Goal: Transaction & Acquisition: Book appointment/travel/reservation

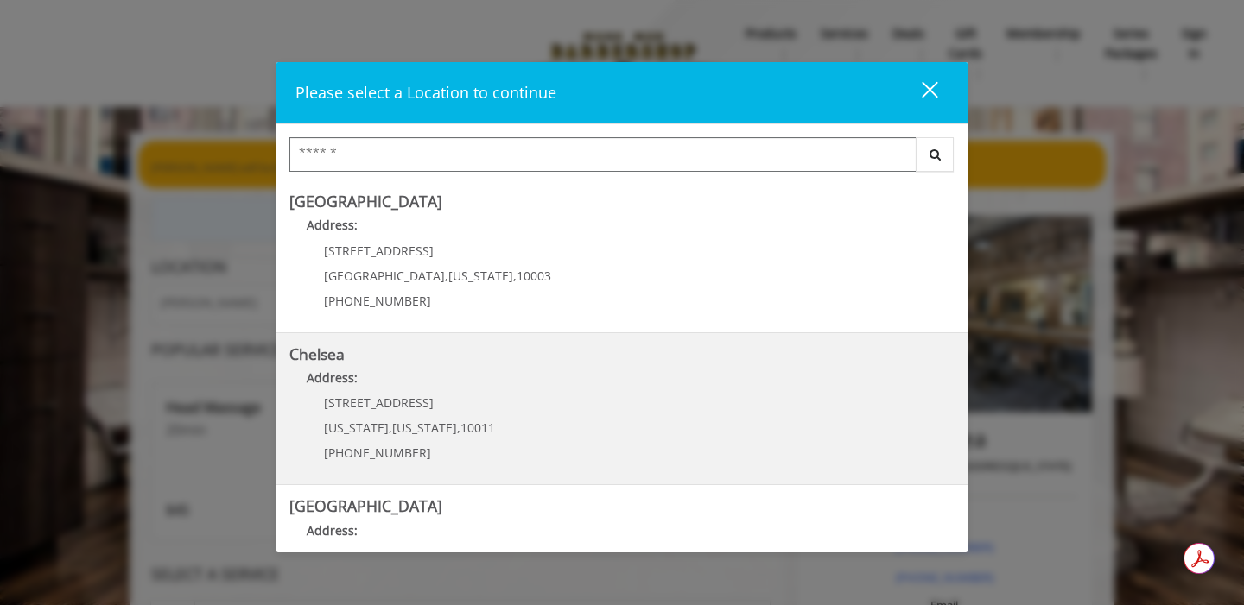
scroll to position [399, 0]
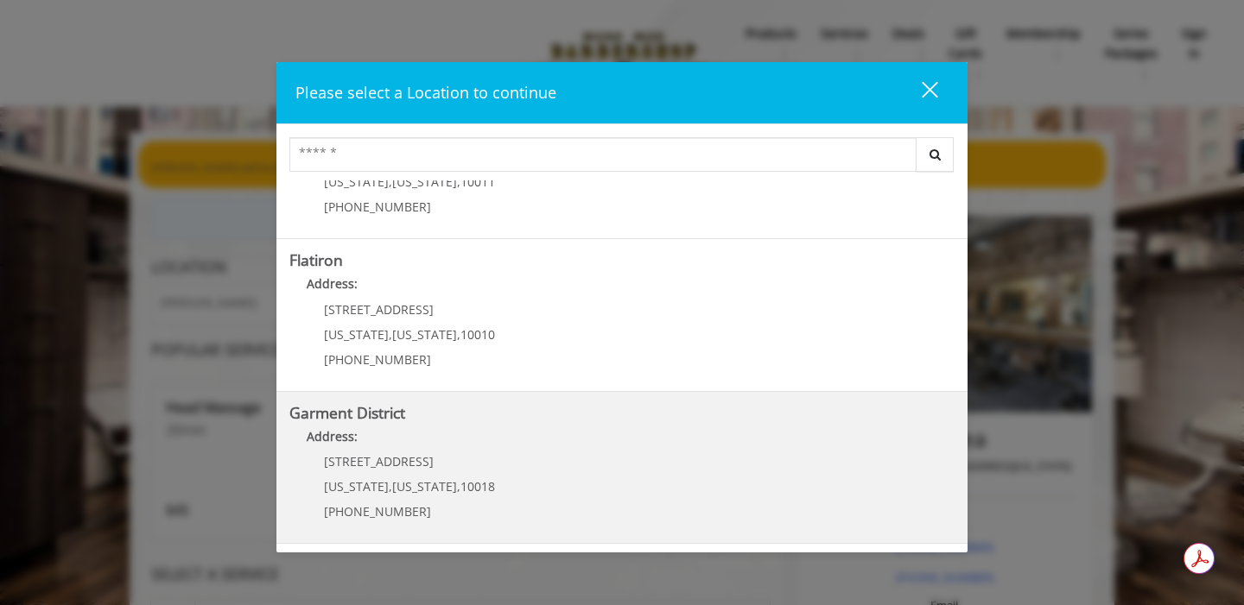
click at [402, 456] on span "1400 Broadway" at bounding box center [379, 461] width 110 height 16
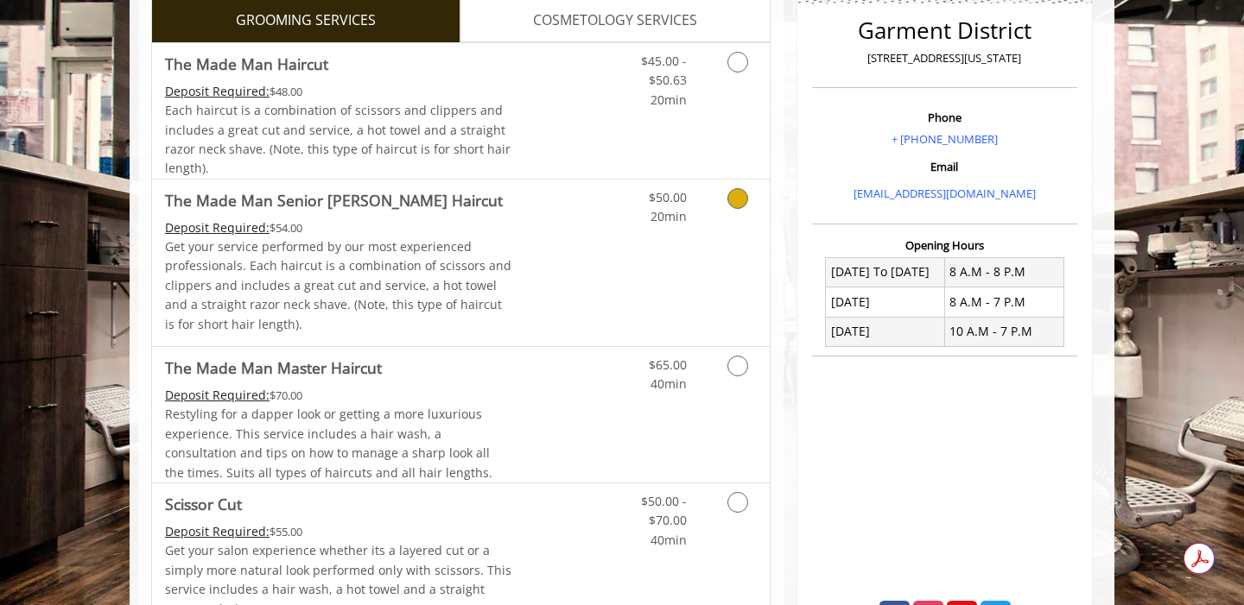
scroll to position [451, 0]
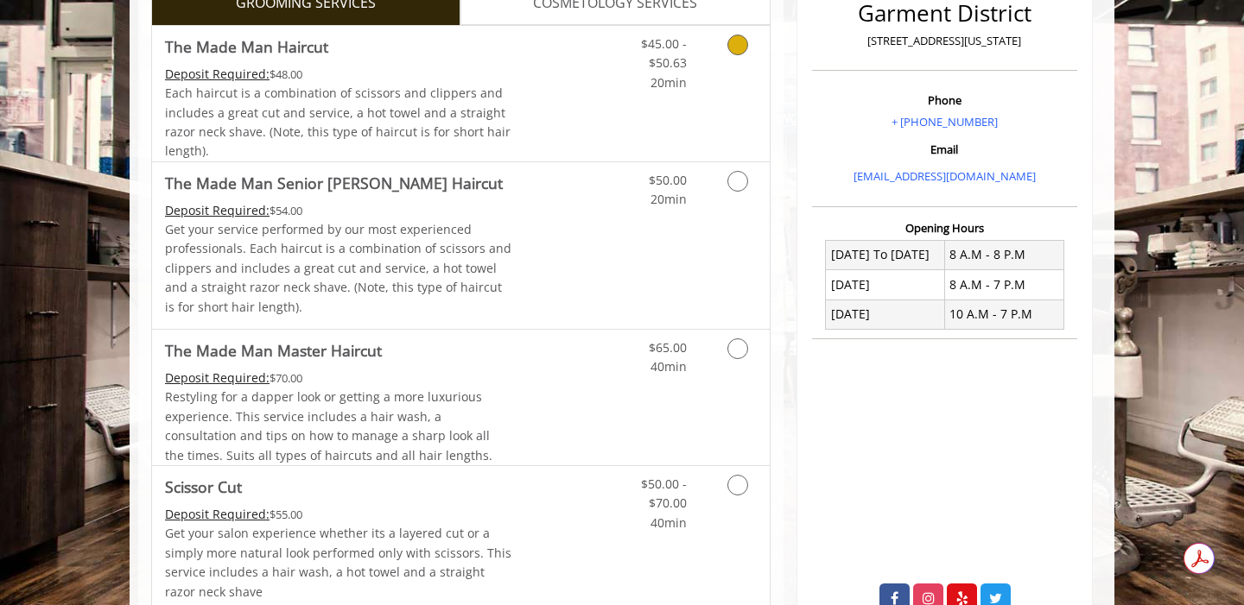
click at [742, 63] on link "Grooming services" at bounding box center [735, 59] width 44 height 67
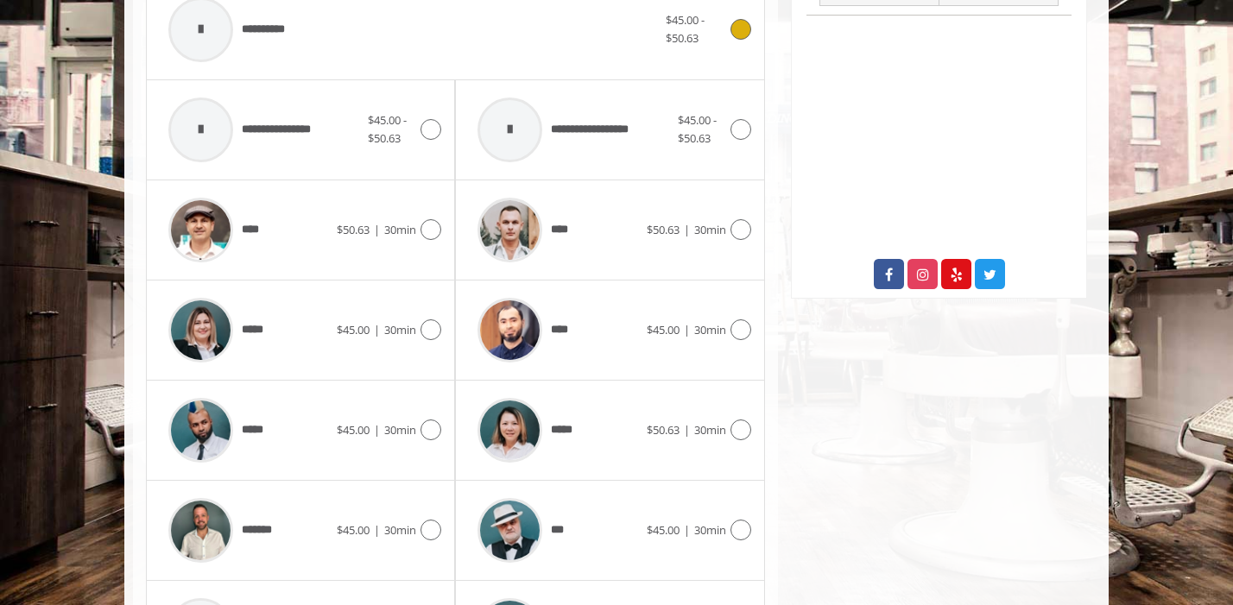
scroll to position [776, 0]
click at [764, 319] on div "**********" at bounding box center [455, 90] width 645 height 1214
click at [734, 326] on icon at bounding box center [741, 329] width 21 height 21
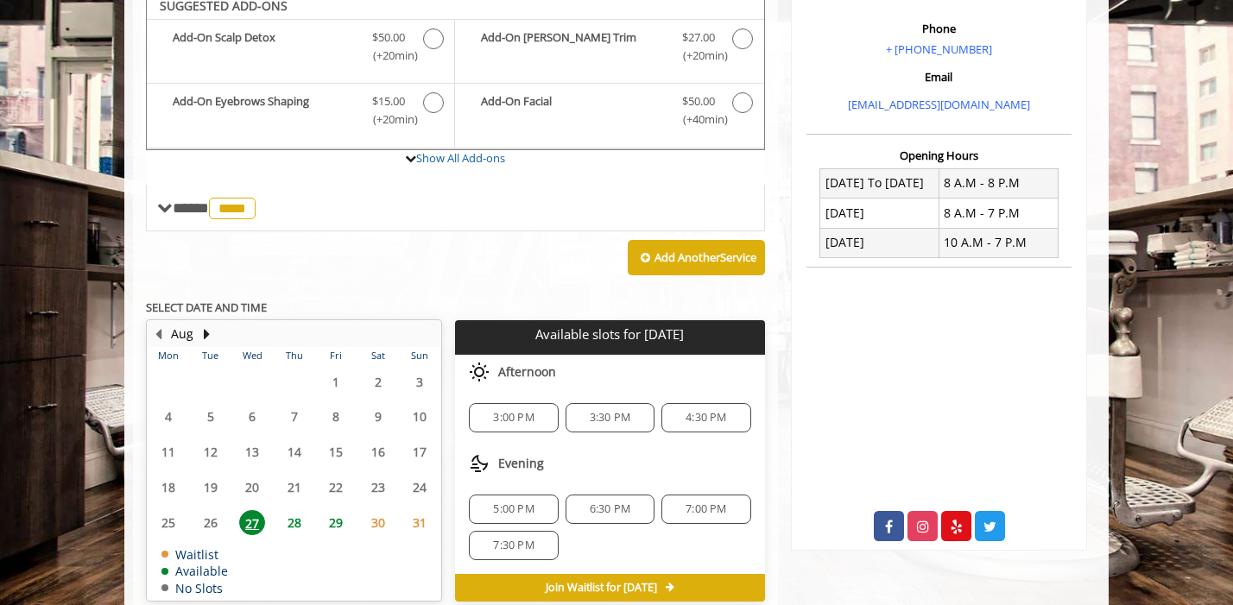
scroll to position [513, 0]
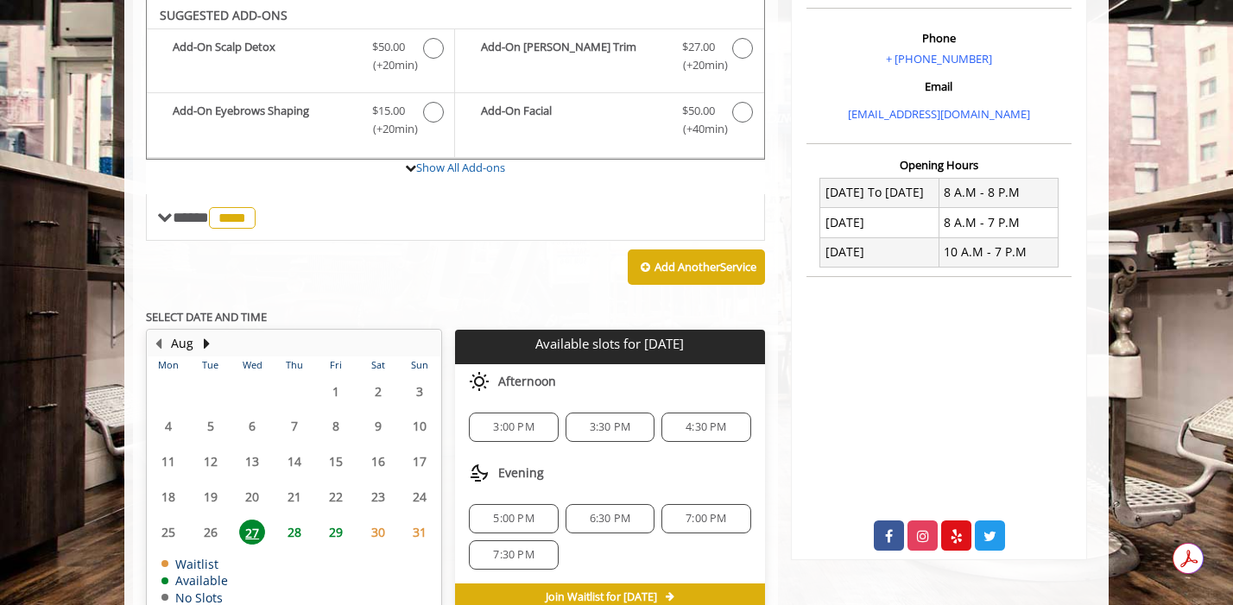
click at [524, 427] on span "3:00 PM" at bounding box center [513, 428] width 41 height 14
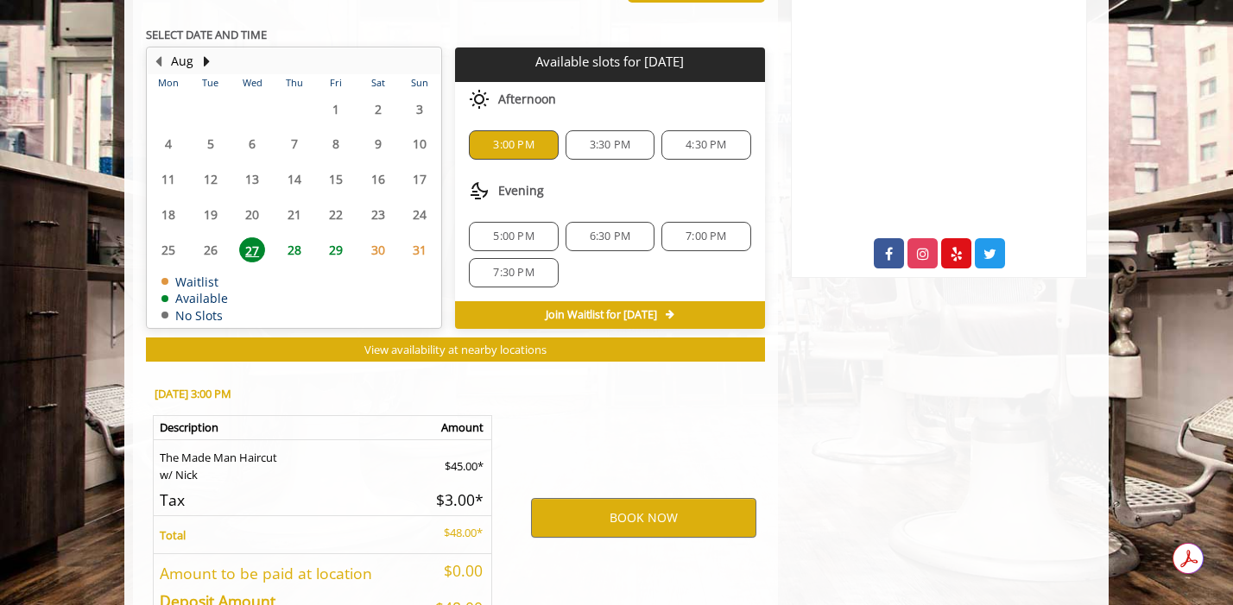
scroll to position [915, 0]
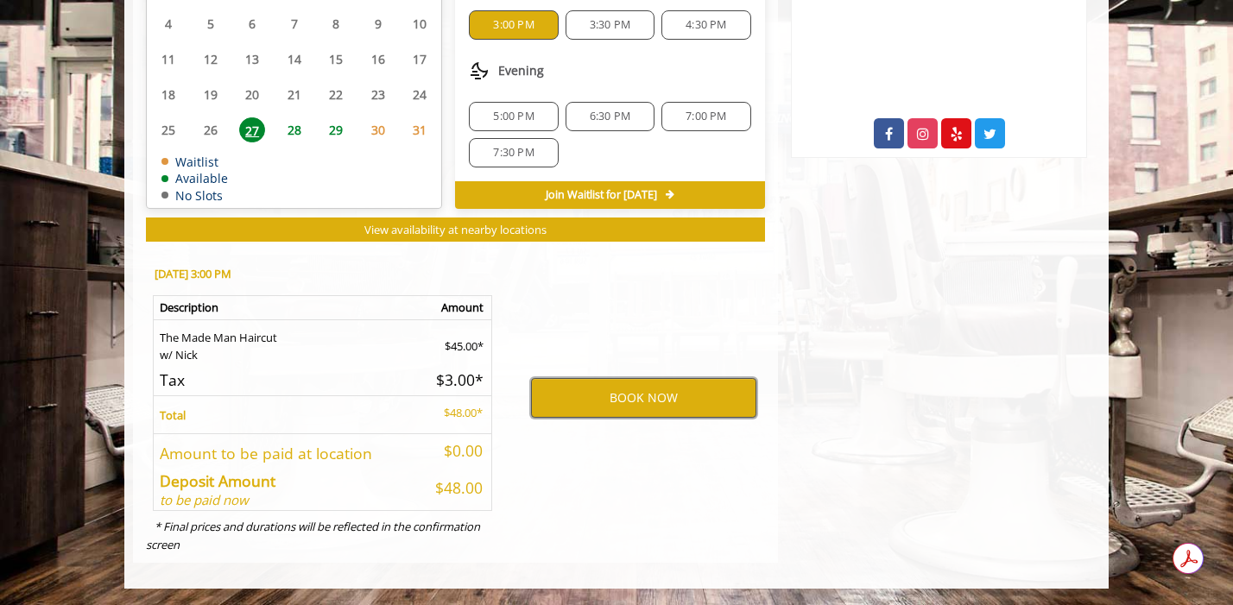
click at [631, 402] on button "BOOK NOW" at bounding box center [643, 398] width 225 height 40
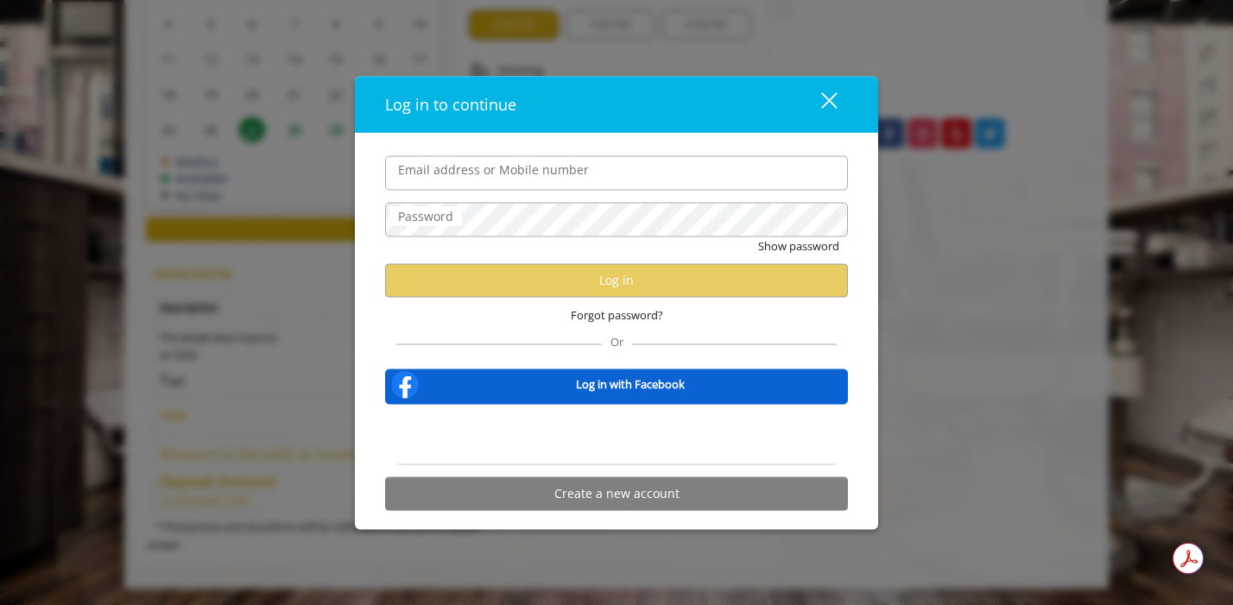
click at [484, 185] on input "Email address or Mobile number" at bounding box center [616, 172] width 463 height 35
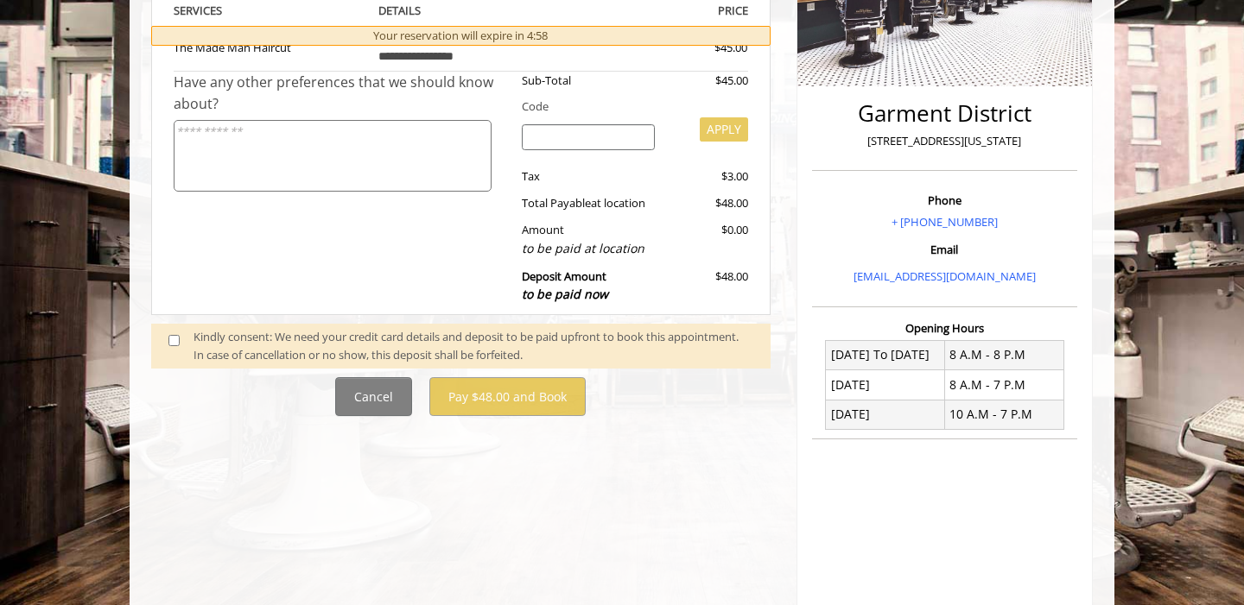
scroll to position [328, 0]
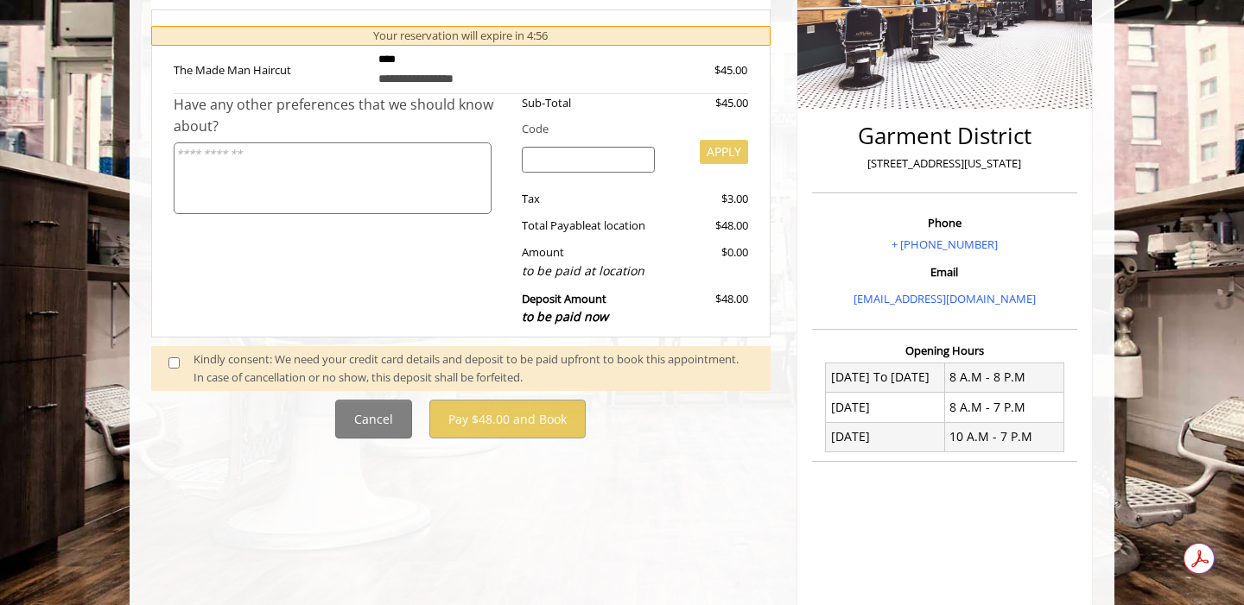
click at [168, 367] on span at bounding box center [180, 369] width 51 height 36
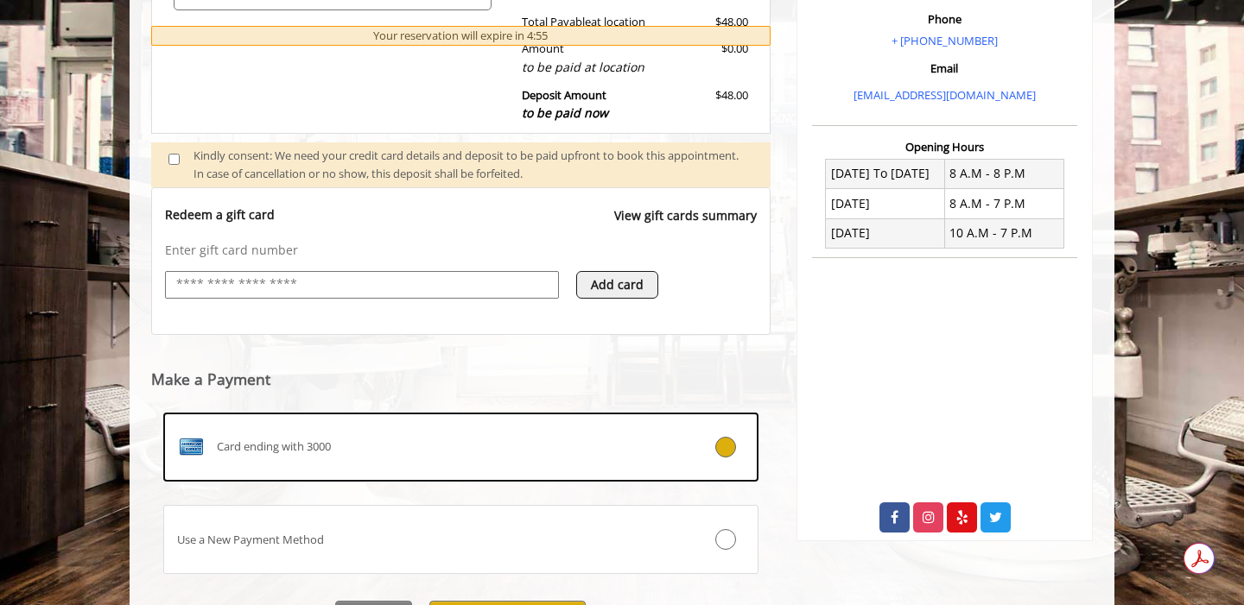
scroll to position [627, 0]
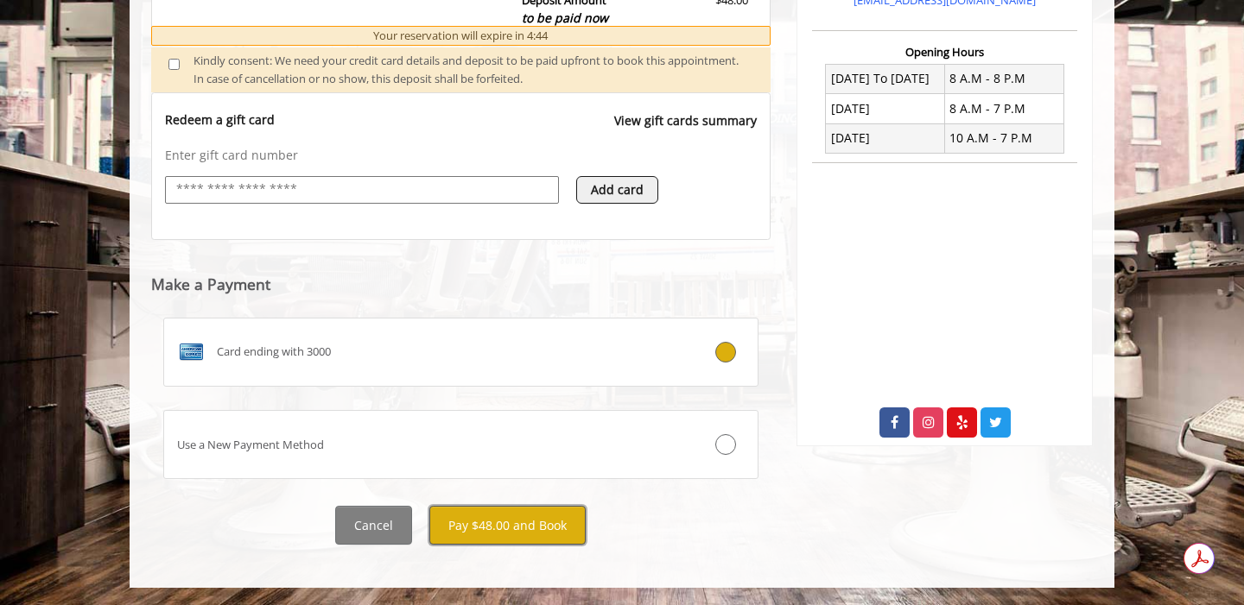
click at [516, 529] on button "Pay $48.00 and Book" at bounding box center [507, 525] width 156 height 39
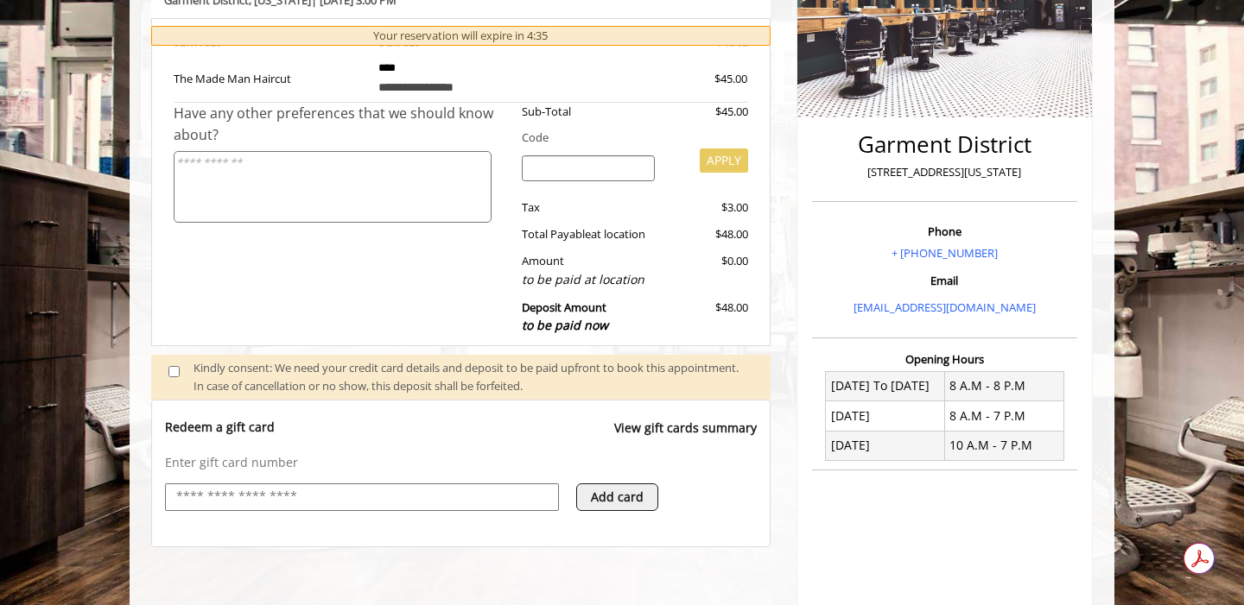
scroll to position [85, 0]
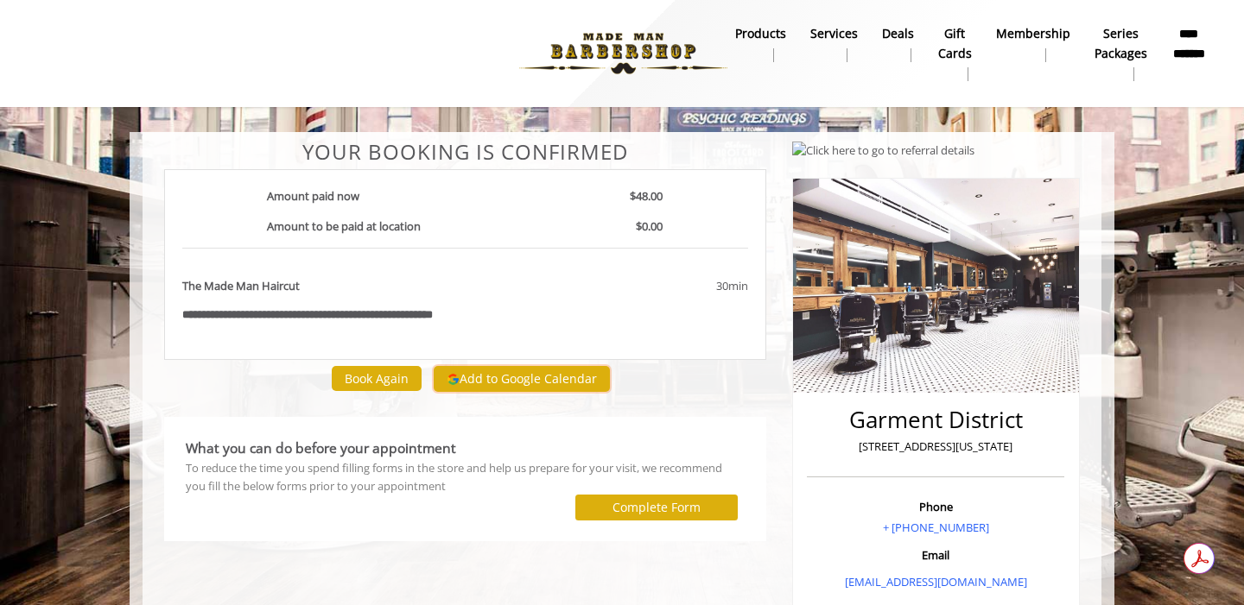
click at [551, 371] on button "Add to Google Calendar" at bounding box center [522, 379] width 176 height 26
